Goal: Information Seeking & Learning: Learn about a topic

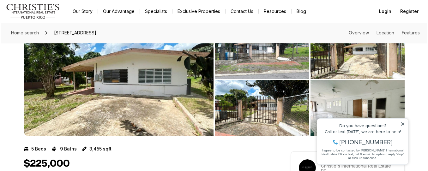
scroll to position [39, 0]
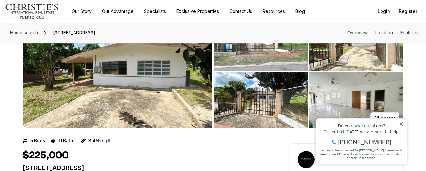
click at [135, 59] on img "View image gallery" at bounding box center [118, 72] width 190 height 114
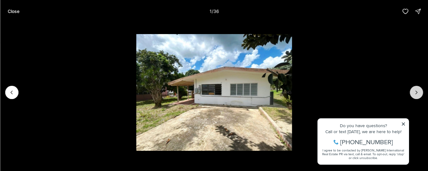
click at [416, 96] on button "Next slide" at bounding box center [416, 92] width 13 height 13
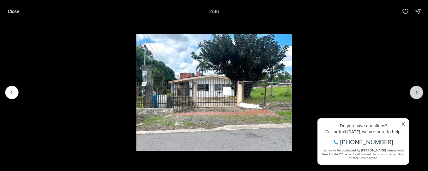
click at [416, 95] on icon "Next slide" at bounding box center [416, 92] width 6 height 6
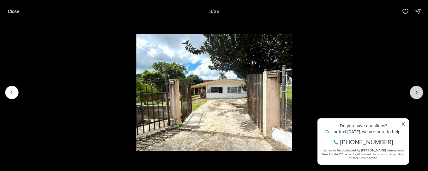
click at [416, 95] on icon "Next slide" at bounding box center [416, 92] width 6 height 6
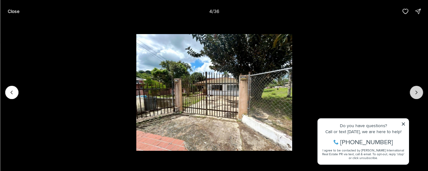
click at [416, 95] on icon "Next slide" at bounding box center [416, 92] width 6 height 6
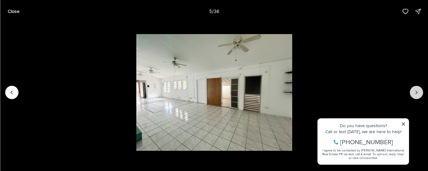
click at [416, 95] on icon "Next slide" at bounding box center [416, 92] width 6 height 6
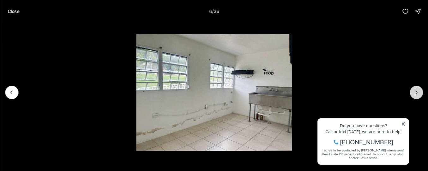
click at [416, 95] on icon "Next slide" at bounding box center [416, 92] width 6 height 6
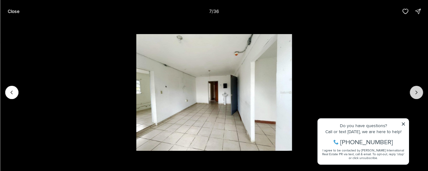
click at [416, 95] on icon "Next slide" at bounding box center [416, 92] width 6 height 6
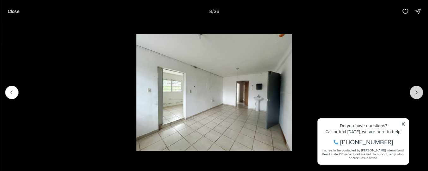
click at [416, 95] on icon "Next slide" at bounding box center [416, 92] width 6 height 6
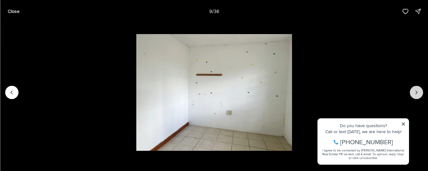
click at [416, 95] on icon "Next slide" at bounding box center [416, 92] width 6 height 6
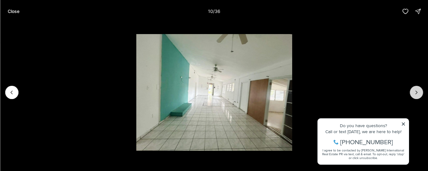
click at [416, 95] on icon "Next slide" at bounding box center [416, 92] width 6 height 6
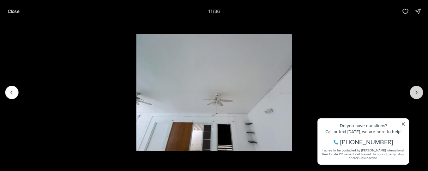
click at [416, 95] on icon "Next slide" at bounding box center [416, 92] width 6 height 6
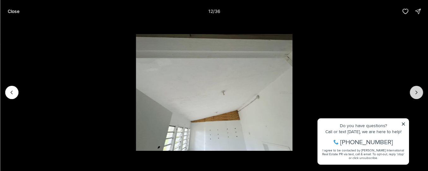
click at [416, 95] on icon "Next slide" at bounding box center [416, 92] width 6 height 6
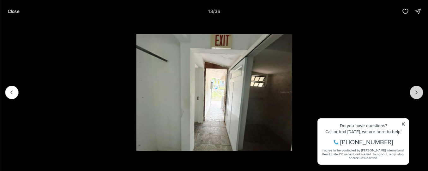
click at [416, 95] on icon "Next slide" at bounding box center [416, 92] width 6 height 6
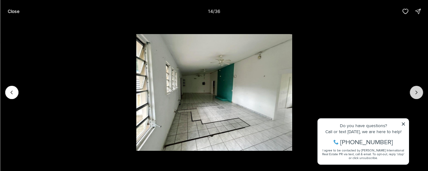
click at [416, 95] on icon "Next slide" at bounding box center [416, 92] width 6 height 6
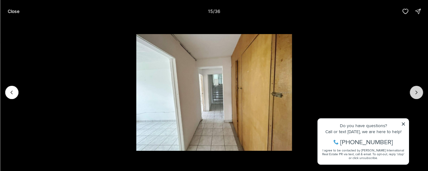
click at [416, 95] on icon "Next slide" at bounding box center [416, 92] width 6 height 6
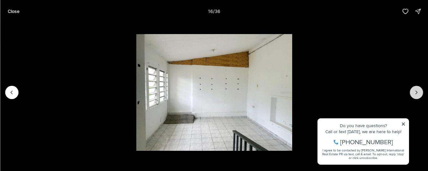
click at [416, 95] on icon "Next slide" at bounding box center [416, 92] width 6 height 6
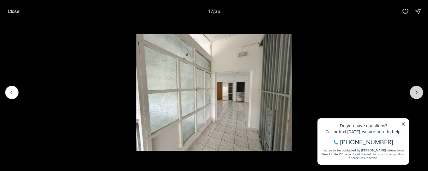
click at [416, 95] on icon "Next slide" at bounding box center [416, 92] width 6 height 6
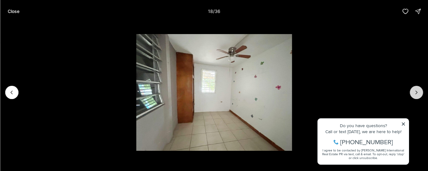
click at [416, 95] on icon "Next slide" at bounding box center [416, 92] width 6 height 6
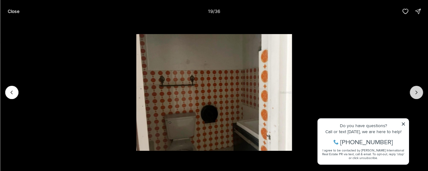
click at [416, 95] on icon "Next slide" at bounding box center [416, 92] width 6 height 6
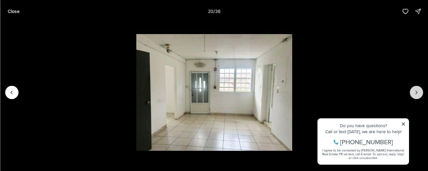
click at [416, 95] on icon "Next slide" at bounding box center [416, 92] width 6 height 6
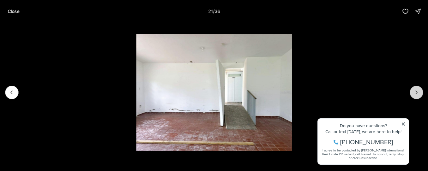
click at [416, 95] on icon "Next slide" at bounding box center [416, 92] width 6 height 6
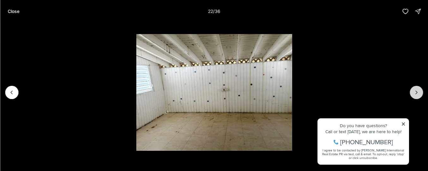
click at [416, 95] on icon "Next slide" at bounding box center [416, 92] width 6 height 6
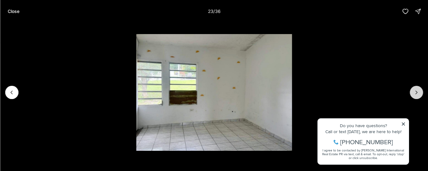
click at [416, 95] on icon "Next slide" at bounding box center [416, 92] width 6 height 6
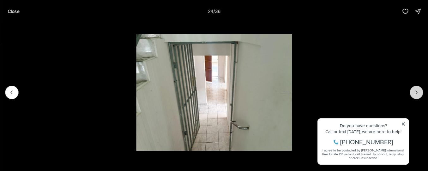
click at [416, 95] on icon "Next slide" at bounding box center [416, 92] width 6 height 6
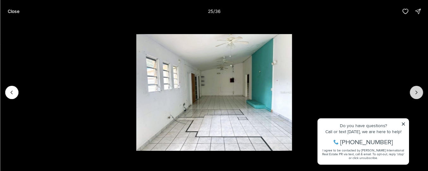
click at [416, 95] on icon "Next slide" at bounding box center [416, 92] width 6 height 6
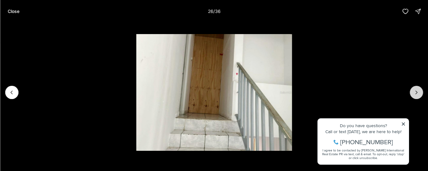
click at [416, 95] on icon "Next slide" at bounding box center [416, 92] width 6 height 6
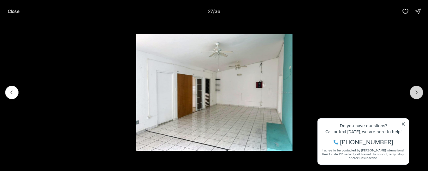
click at [416, 94] on icon "Next slide" at bounding box center [416, 92] width 6 height 6
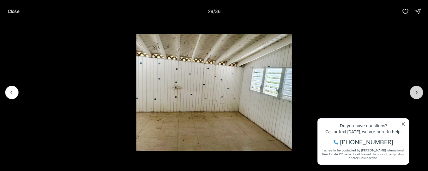
click at [416, 94] on icon "Next slide" at bounding box center [416, 92] width 6 height 6
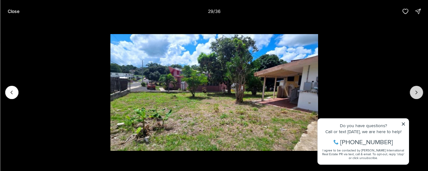
click at [416, 94] on icon "Next slide" at bounding box center [416, 92] width 6 height 6
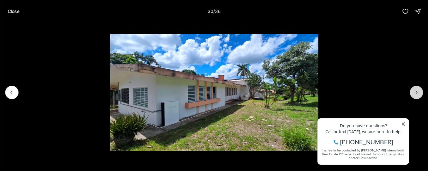
click at [416, 94] on icon "Next slide" at bounding box center [416, 92] width 6 height 6
